Goal: Information Seeking & Learning: Find specific fact

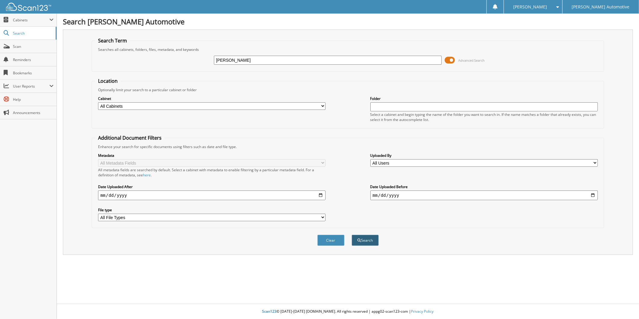
type input "[PERSON_NAME]"
click at [361, 246] on button "Search" at bounding box center [365, 240] width 27 height 11
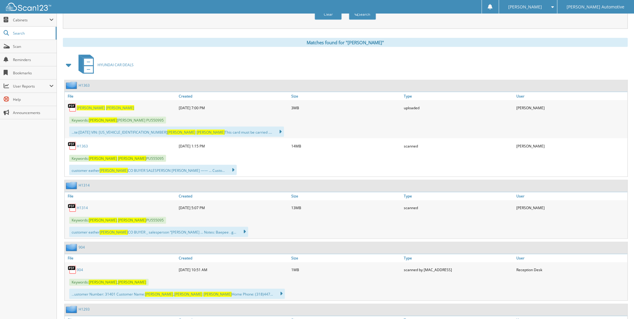
scroll to position [234, 0]
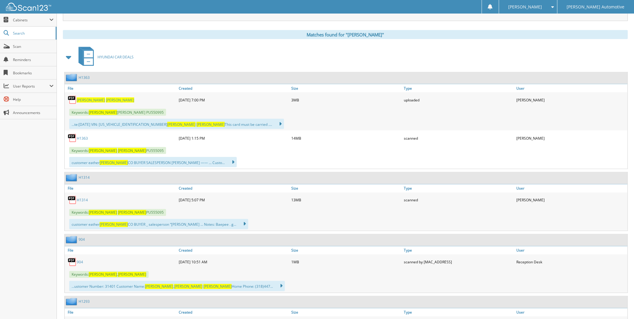
click at [83, 203] on link "H1314" at bounding box center [82, 200] width 11 height 5
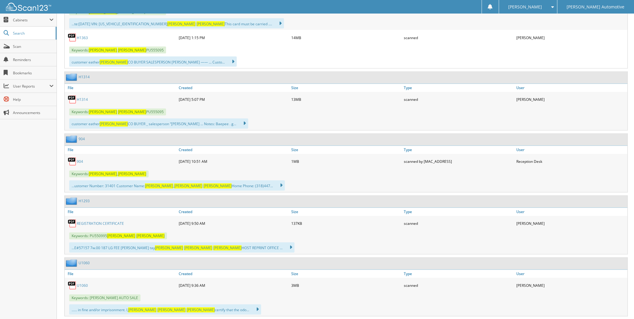
click at [95, 226] on link "REGISTRATION CERTIFICATE" at bounding box center [100, 223] width 47 height 5
